Goal: Navigation & Orientation: Understand site structure

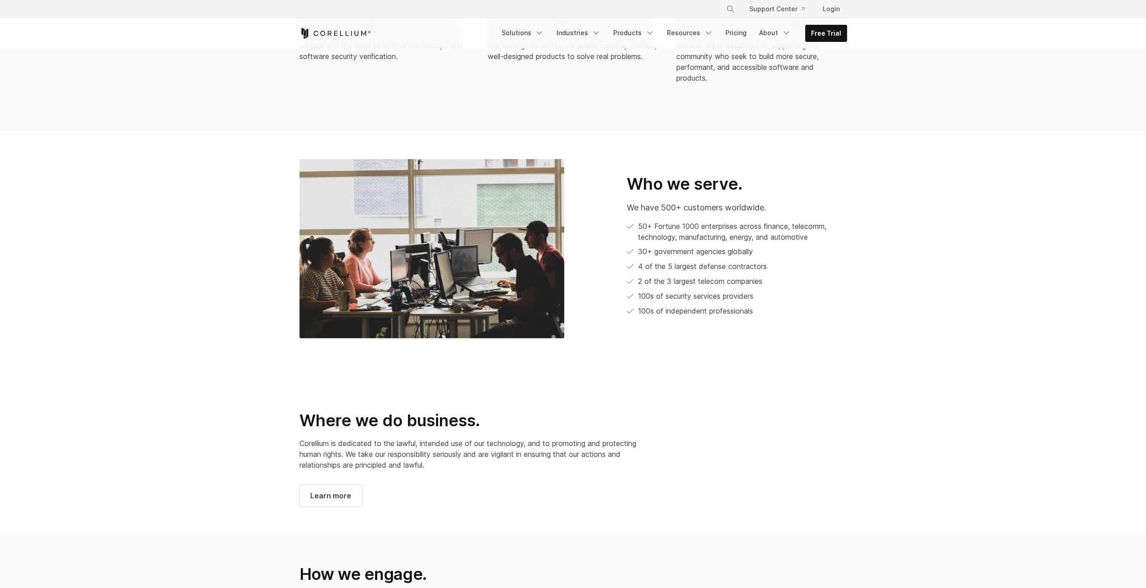
scroll to position [631, 0]
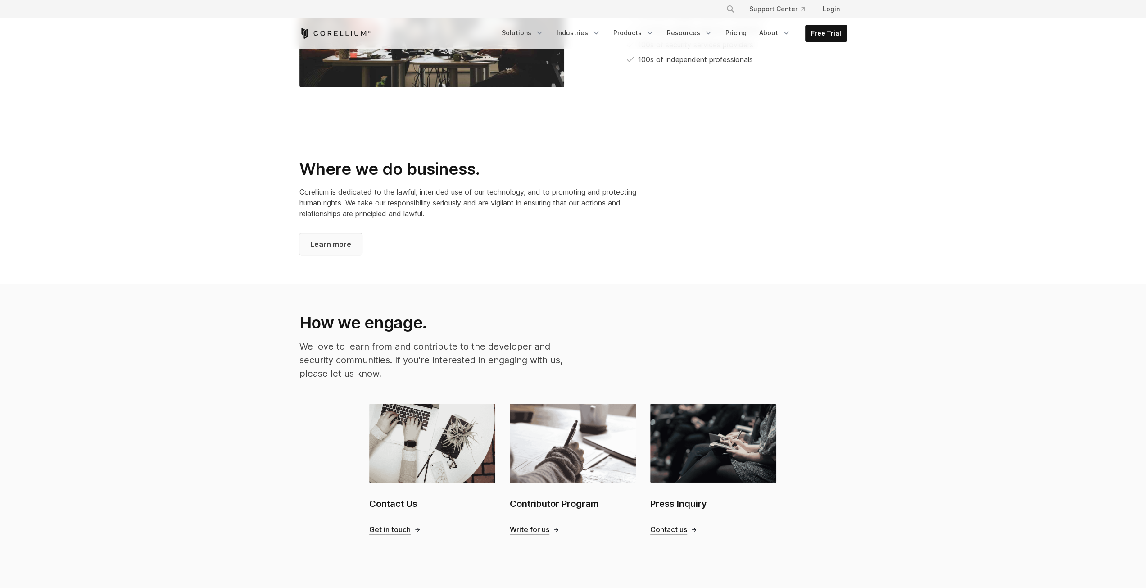
click at [344, 239] on span "Learn more" at bounding box center [330, 244] width 41 height 11
click at [340, 239] on span "Learn more" at bounding box center [330, 244] width 41 height 11
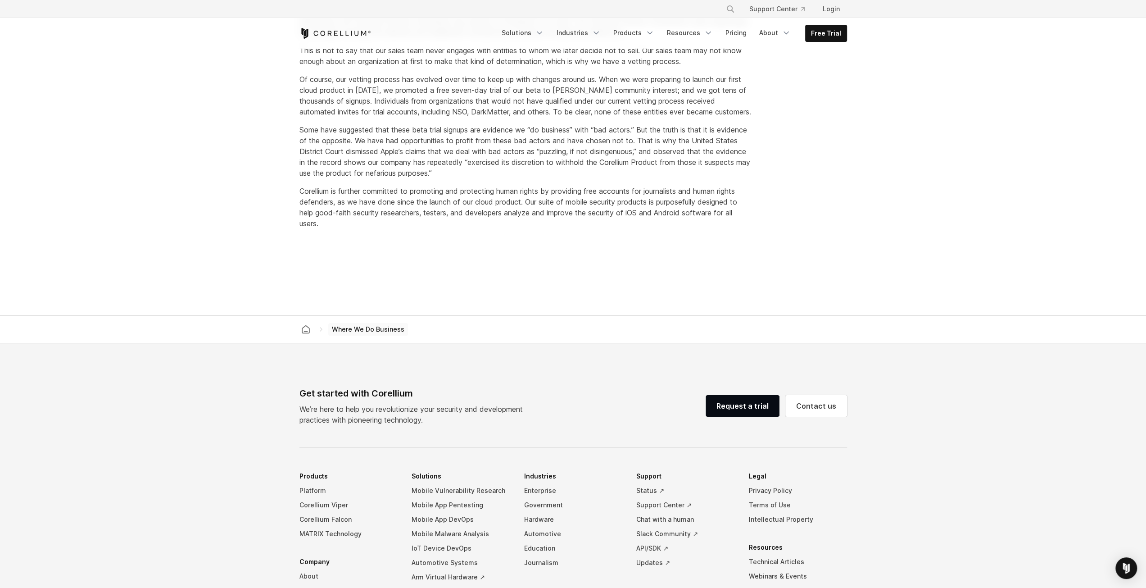
scroll to position [645, 0]
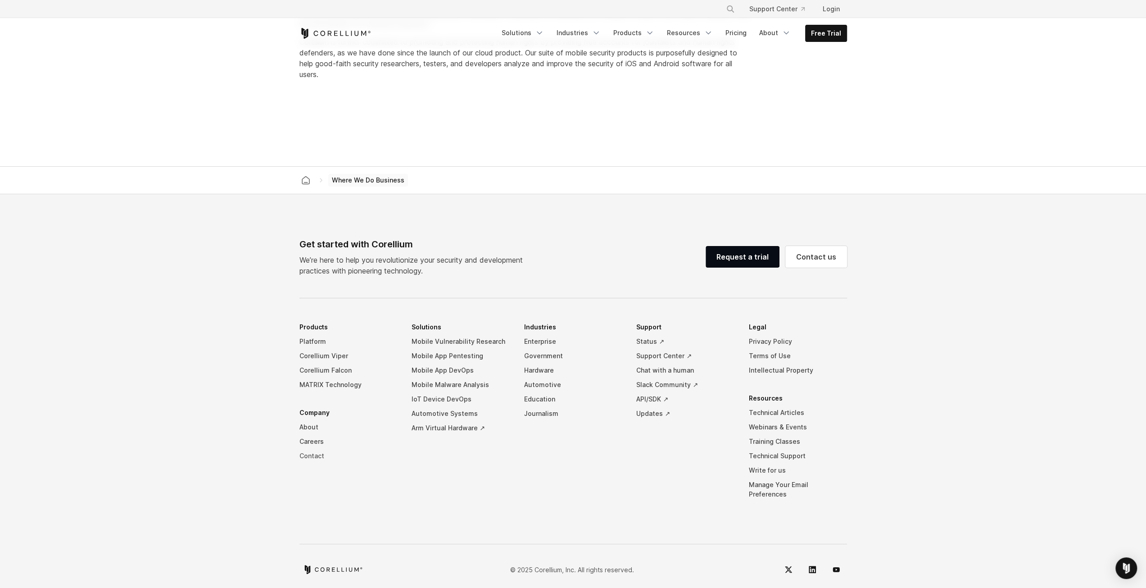
click at [321, 454] on link "Contact" at bounding box center [349, 456] width 98 height 14
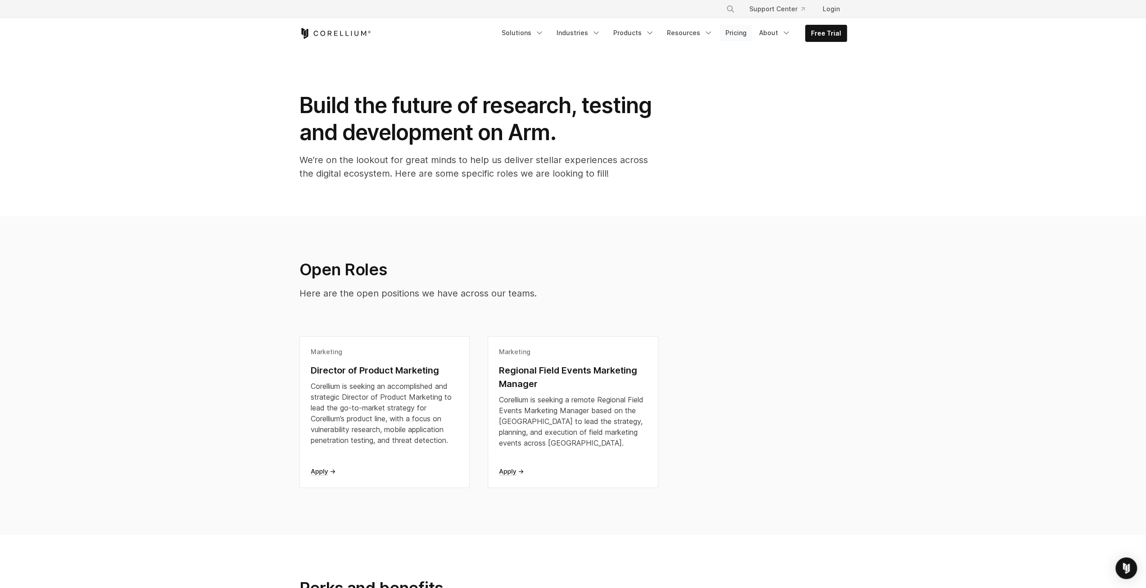
click at [730, 36] on link "Pricing" at bounding box center [736, 33] width 32 height 16
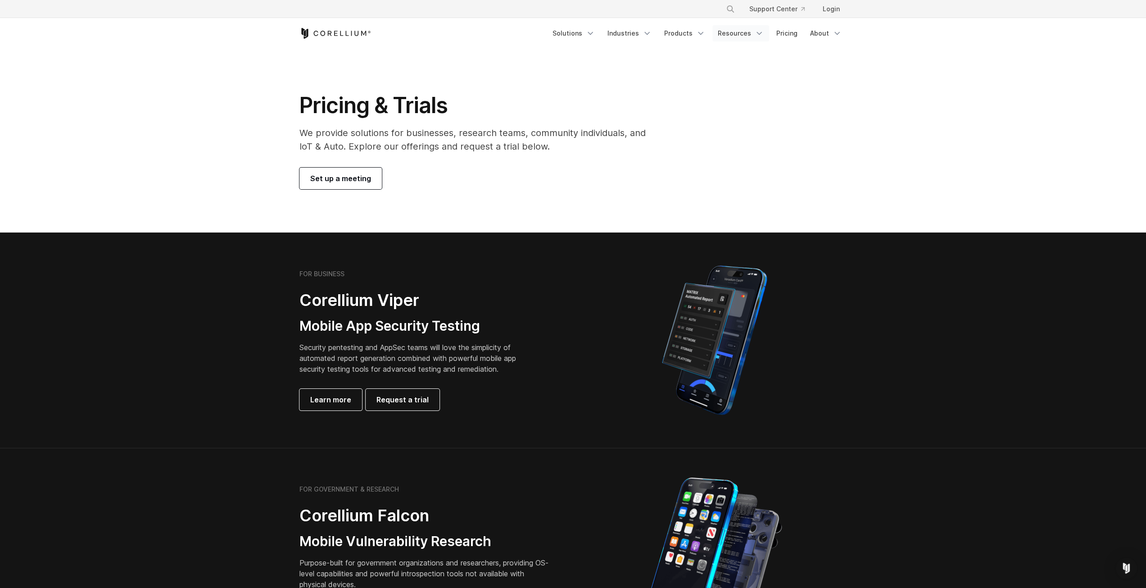
click at [747, 37] on link "Resources" at bounding box center [741, 33] width 57 height 16
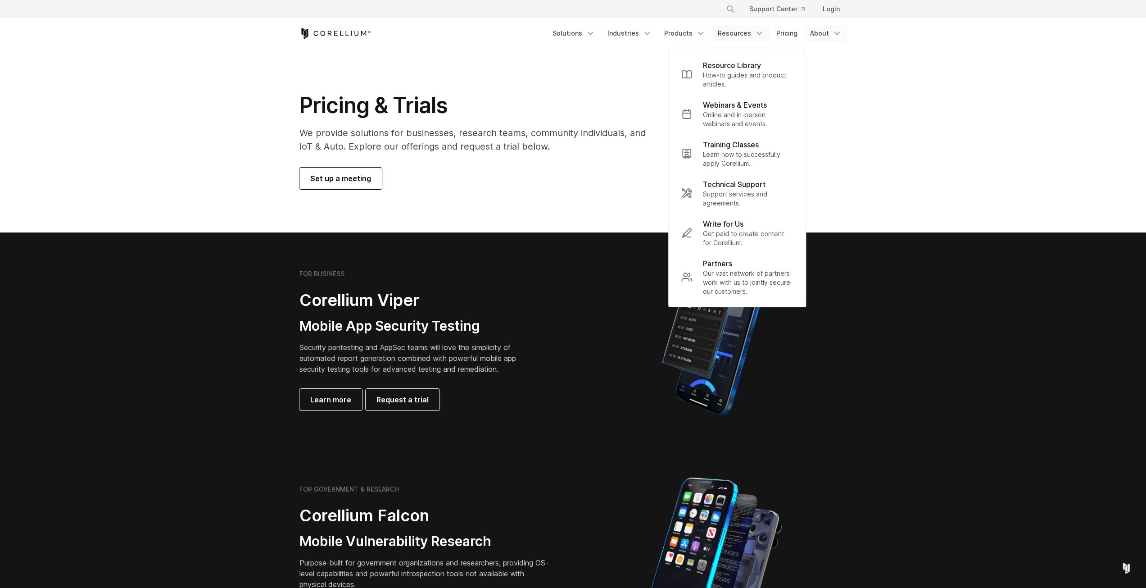
click at [830, 36] on link "About" at bounding box center [826, 33] width 42 height 16
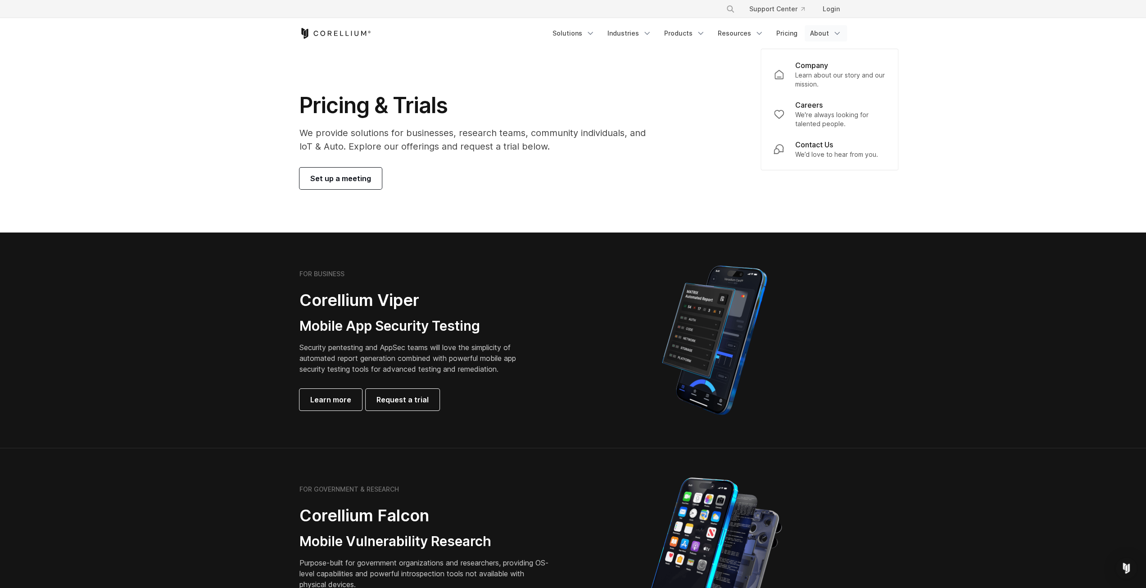
click at [830, 77] on p "Learn about our story and our mission." at bounding box center [840, 80] width 90 height 18
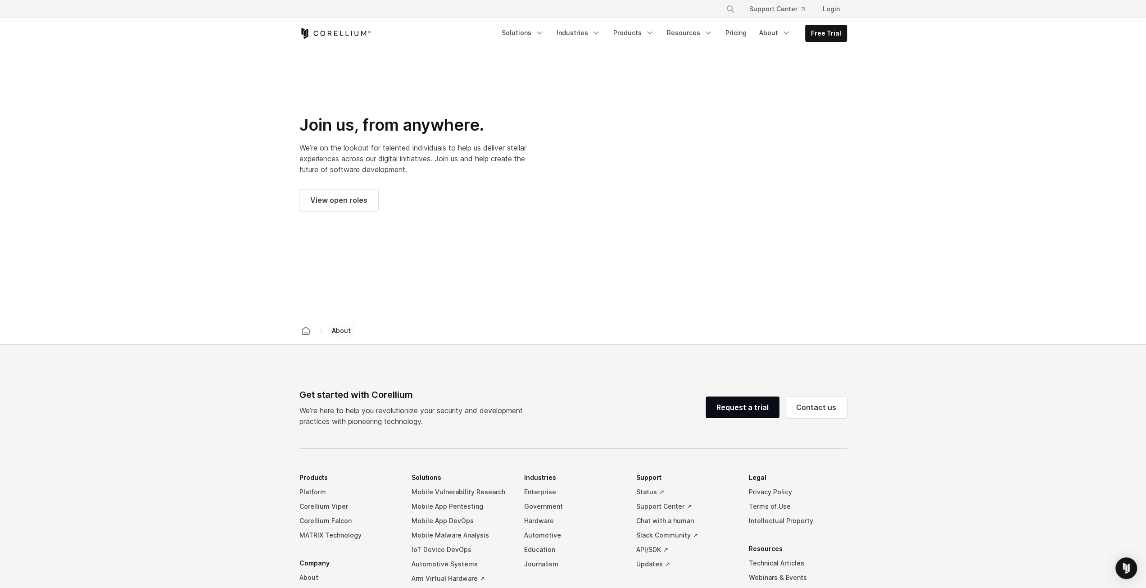
scroll to position [1261, 0]
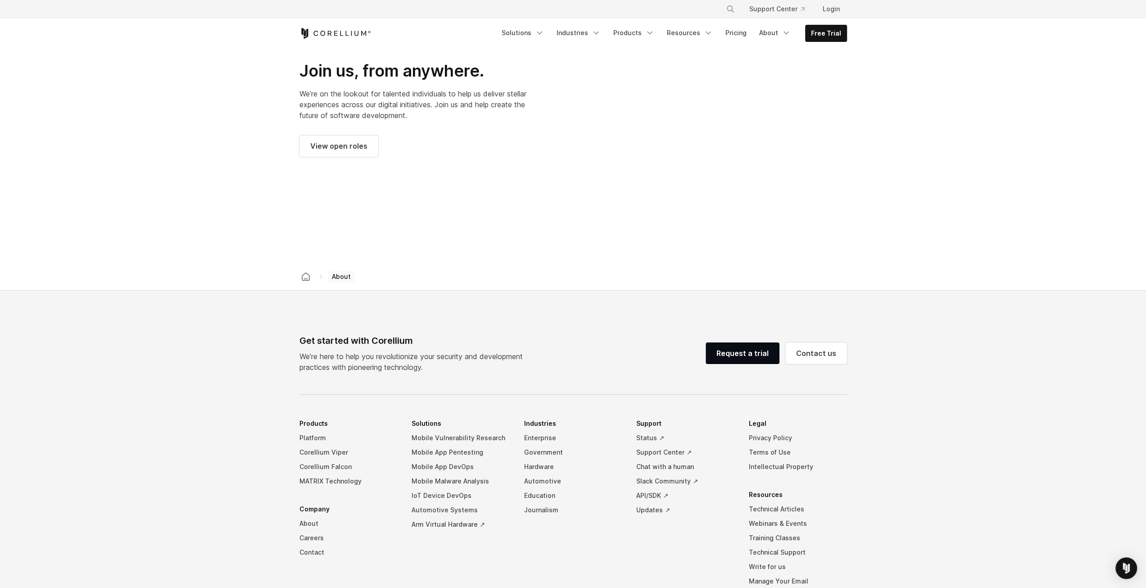
click at [663, 204] on div at bounding box center [714, 109] width 265 height 265
click at [582, 139] on div at bounding box center [714, 109] width 265 height 265
click at [639, 169] on div at bounding box center [714, 109] width 265 height 265
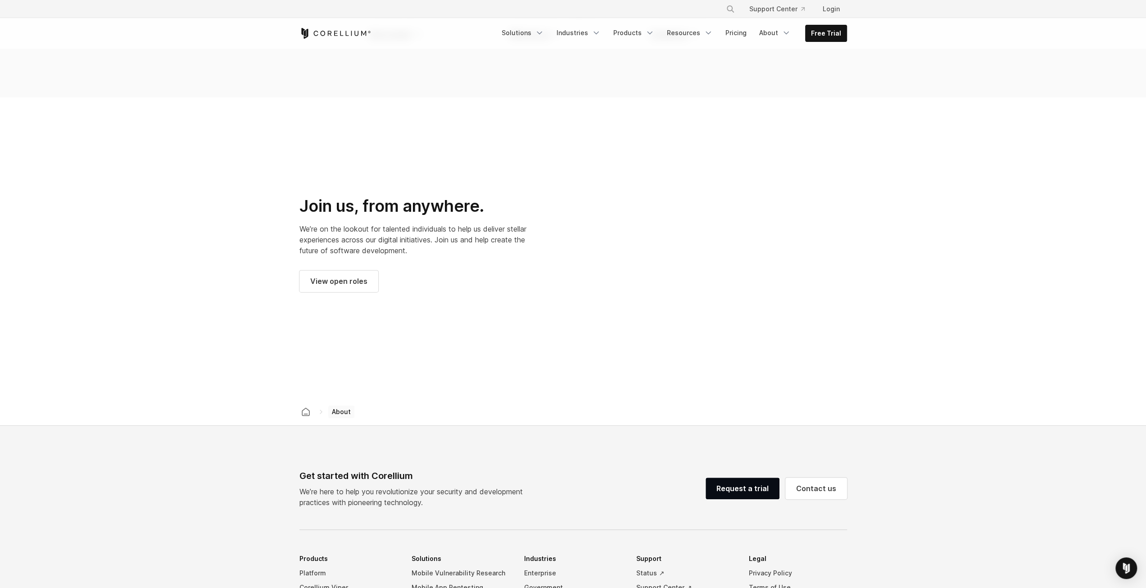
click at [582, 246] on div at bounding box center [714, 244] width 265 height 265
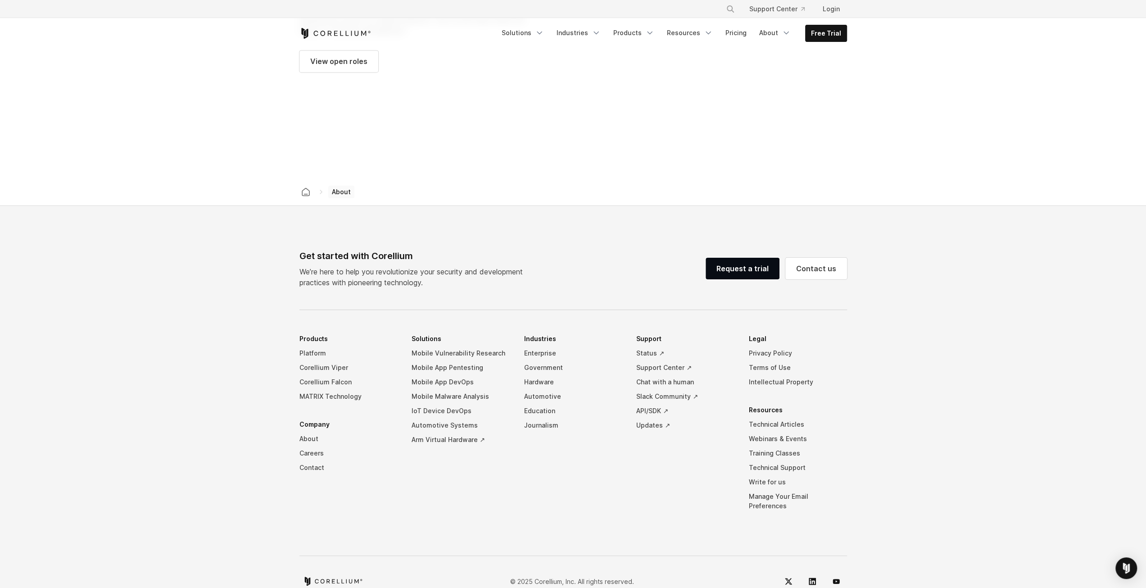
scroll to position [1347, 0]
